Goal: Navigation & Orientation: Find specific page/section

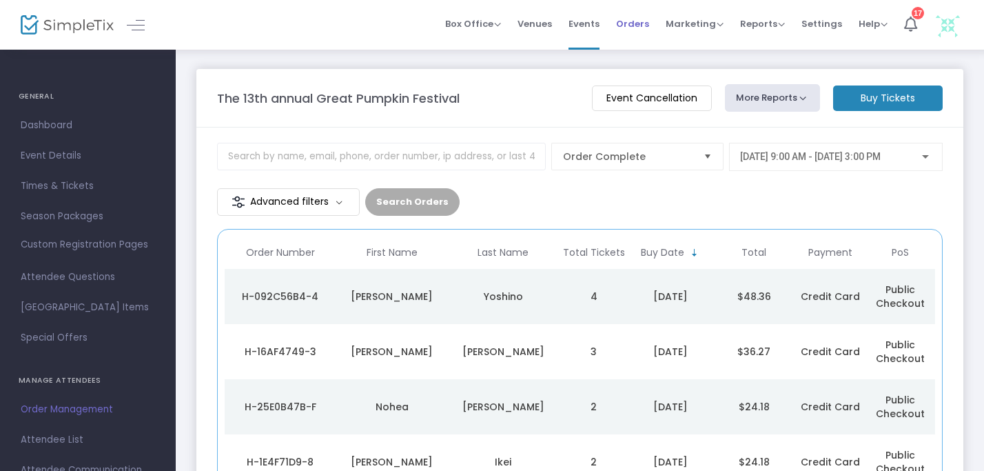
click at [633, 26] on span "Orders" at bounding box center [632, 23] width 33 height 35
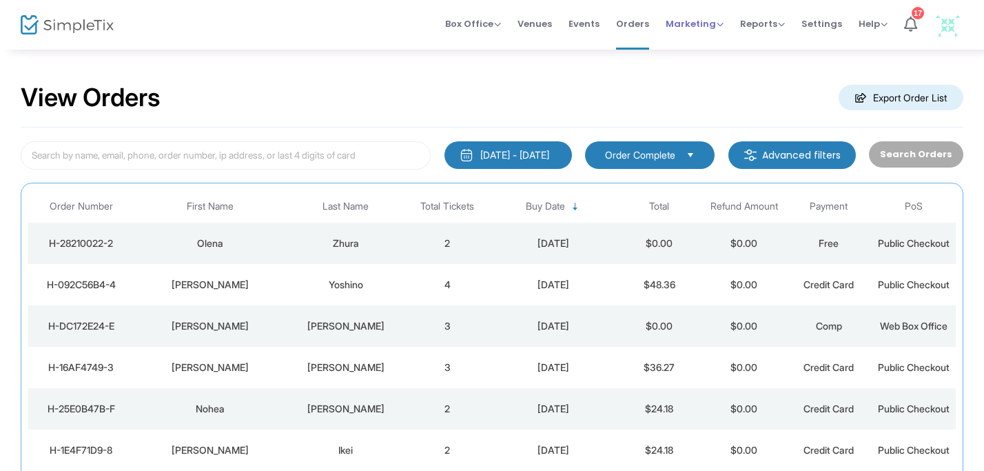
click at [681, 28] on span "Marketing" at bounding box center [694, 23] width 58 height 13
click at [653, 25] on li "Orders" at bounding box center [633, 25] width 50 height 50
click at [639, 25] on span "Orders" at bounding box center [632, 23] width 33 height 35
click at [588, 24] on span "Events" at bounding box center [583, 23] width 31 height 35
